Goal: Task Accomplishment & Management: Complete application form

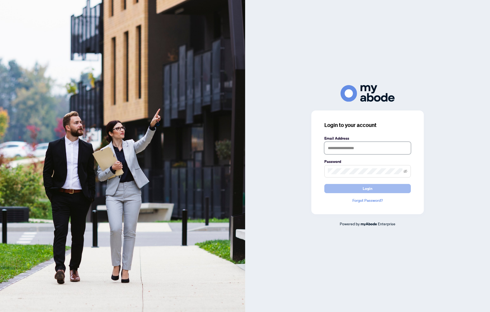
type input "**********"
click at [363, 189] on span "Login" at bounding box center [368, 188] width 10 height 9
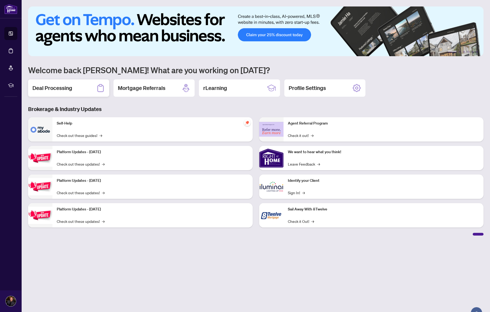
click at [64, 89] on h2 "Deal Processing" at bounding box center [52, 88] width 40 height 8
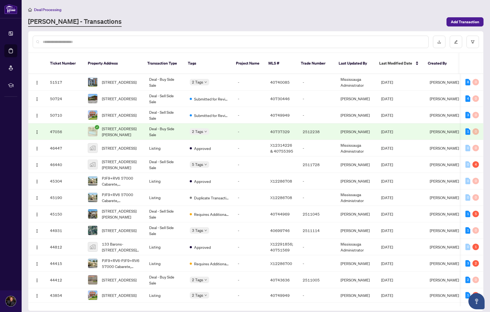
click at [117, 41] on input "text" at bounding box center [234, 42] width 382 height 6
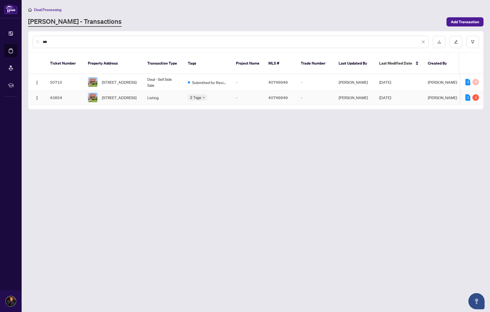
type input "***"
click at [117, 79] on span "58 Pandora Avenue, Kitchener, ON N2H 3C3, Canada" at bounding box center [119, 82] width 35 height 6
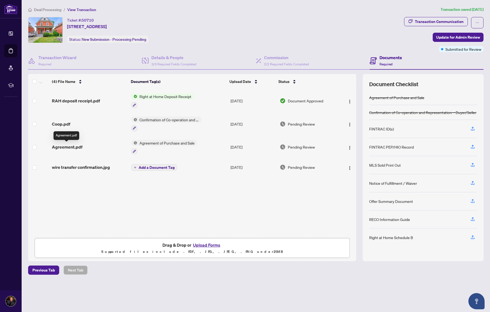
click at [64, 145] on span "Agreement.pdf" at bounding box center [67, 147] width 31 height 6
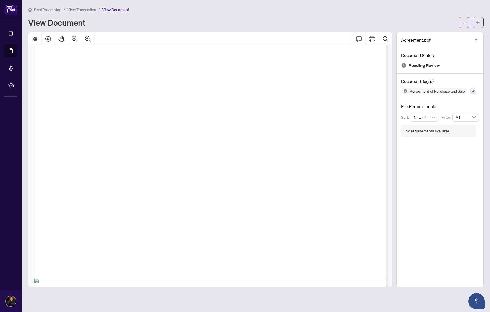
scroll to position [196, 0]
click at [481, 21] on button "button" at bounding box center [478, 22] width 11 height 11
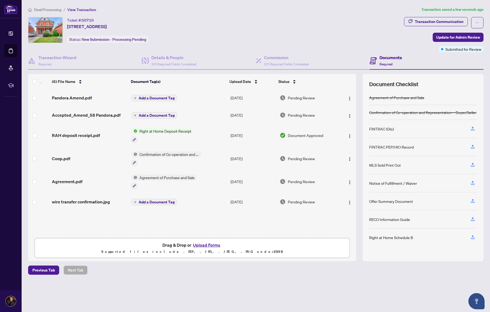
click at [155, 98] on span "Add a Document Tag" at bounding box center [157, 98] width 36 height 4
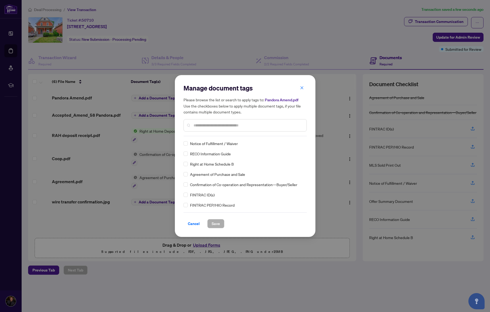
click at [216, 131] on div at bounding box center [245, 125] width 123 height 12
click at [217, 125] on input "text" at bounding box center [248, 126] width 109 height 6
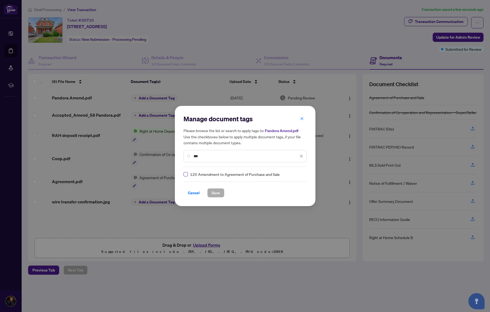
type input "***"
click at [217, 193] on span "Save" at bounding box center [216, 193] width 8 height 9
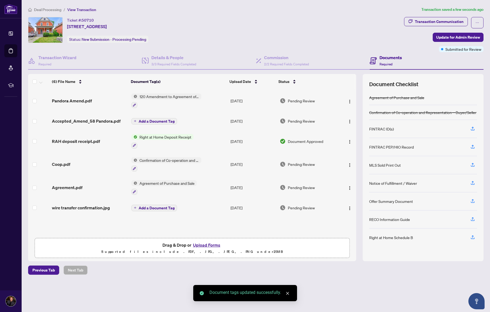
click at [156, 123] on button "Add a Document Tag" at bounding box center [154, 121] width 46 height 6
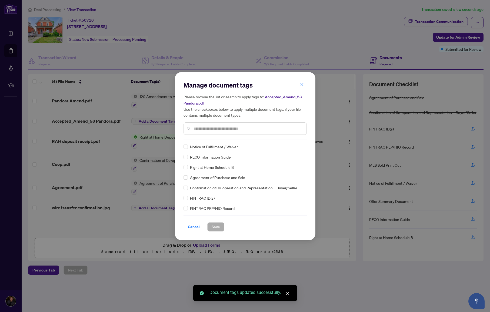
click at [207, 137] on div "Manage document tags Please browse the list or search to apply tags to: Accepte…" at bounding box center [245, 110] width 123 height 59
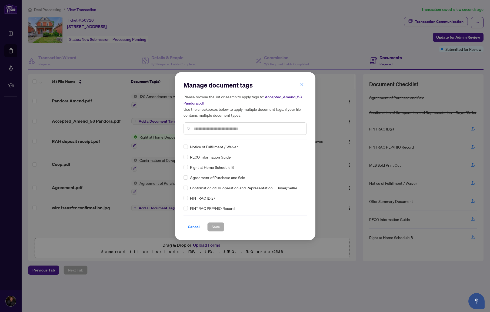
click at [209, 129] on input "text" at bounding box center [248, 129] width 109 height 6
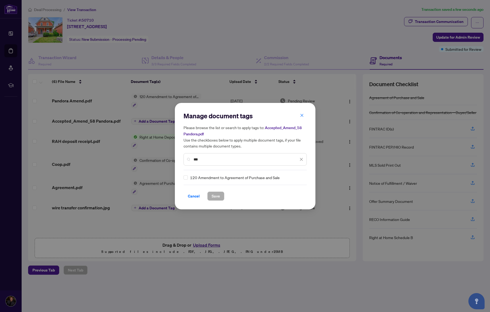
type input "***"
click at [188, 176] on div "120 Amendment to Agreement of Purchase and Sale" at bounding box center [244, 178] width 120 height 6
click at [218, 196] on span "Save" at bounding box center [216, 196] width 8 height 9
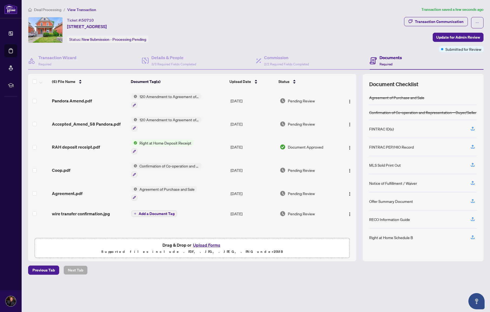
drag, startPoint x: 457, startPoint y: 36, endPoint x: 321, endPoint y: 32, distance: 136.1
click at [321, 32] on div "Ticket #: 50710 58 Pandora Avenue, Kitchener, ON N2H 3C3, Canada Status: New Su…" at bounding box center [256, 34] width 458 height 35
click at [155, 57] on h4 "Details & People" at bounding box center [173, 57] width 45 height 6
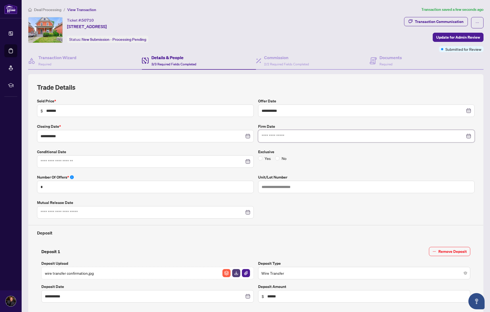
click at [283, 138] on input at bounding box center [364, 136] width 204 height 6
type input "**********"
click at [317, 174] on div "5" at bounding box center [316, 171] width 6 height 6
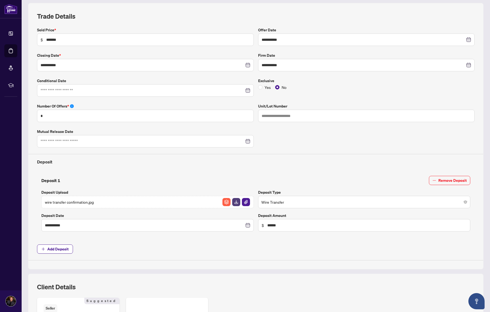
scroll to position [153, 0]
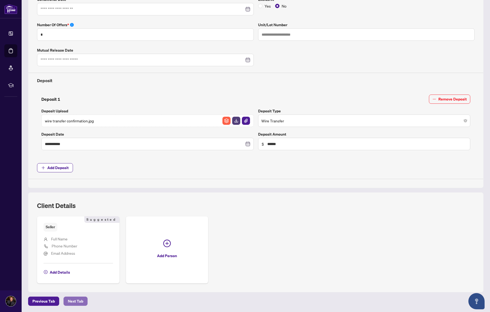
click at [80, 302] on span "Next Tab" at bounding box center [75, 301] width 15 height 9
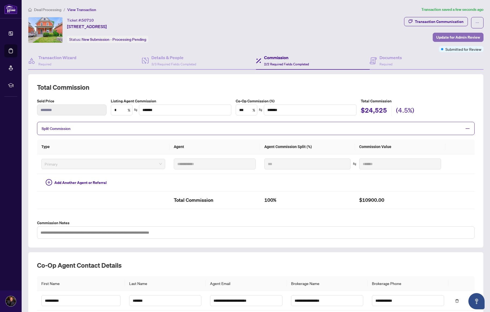
click at [461, 37] on span "Update for Admin Review" at bounding box center [459, 37] width 44 height 9
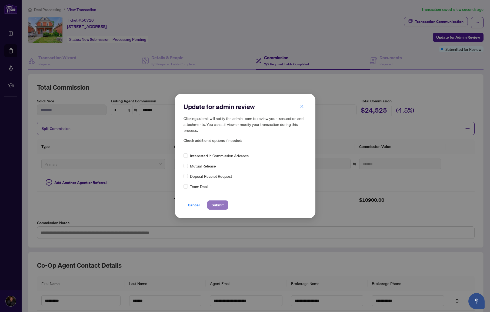
click at [219, 207] on span "Submit" at bounding box center [218, 205] width 12 height 9
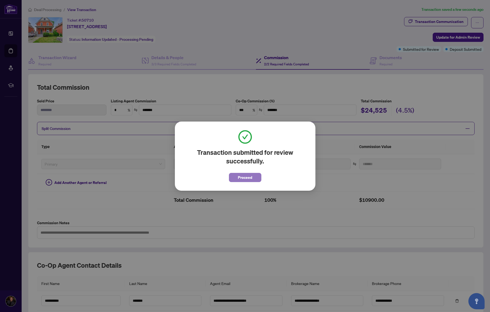
click at [247, 177] on span "Proceed" at bounding box center [245, 177] width 14 height 9
